Goal: Navigation & Orientation: Understand site structure

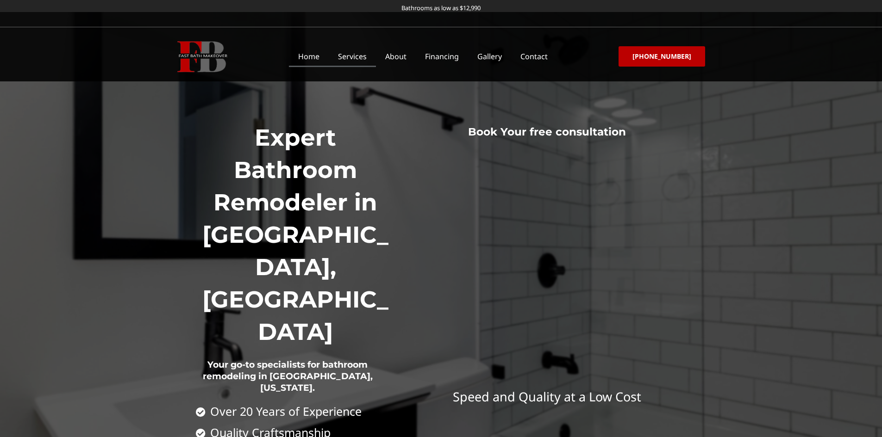
click at [370, 56] on link "Services" at bounding box center [352, 56] width 47 height 21
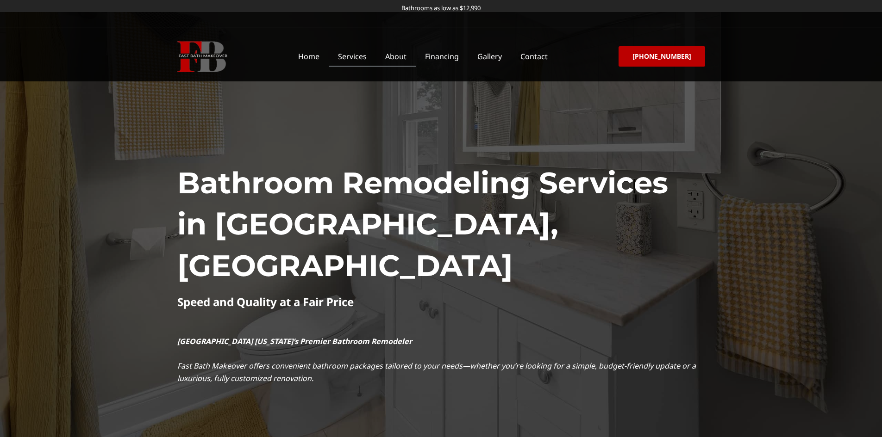
click at [401, 57] on link "About" at bounding box center [396, 56] width 40 height 21
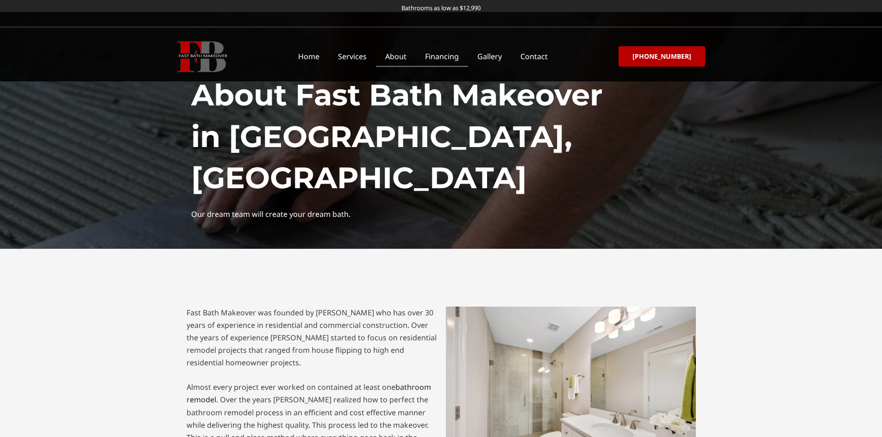
click at [447, 55] on link "Financing" at bounding box center [442, 56] width 52 height 21
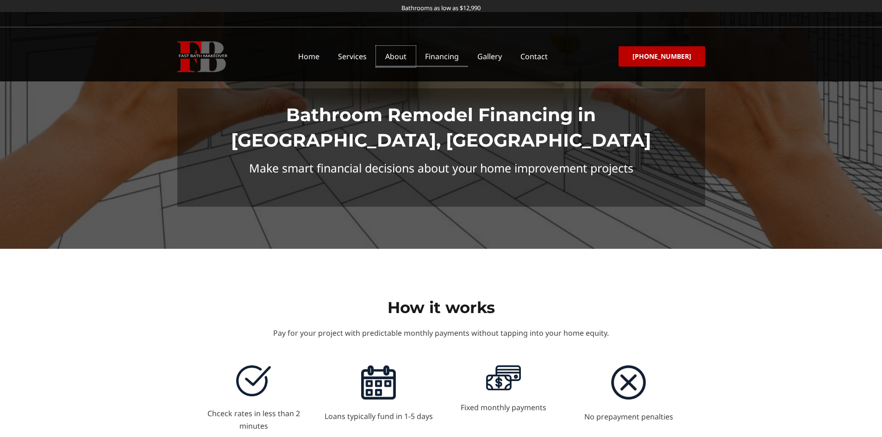
click at [404, 56] on link "About" at bounding box center [396, 56] width 40 height 21
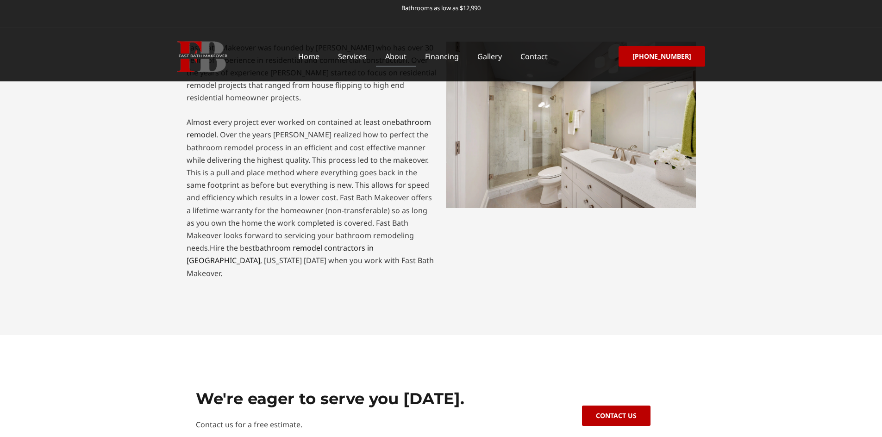
scroll to position [67, 0]
